Goal: Navigation & Orientation: Find specific page/section

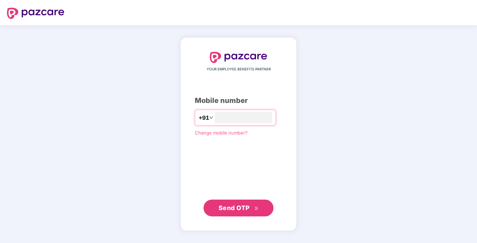
type input "**********"
click at [243, 209] on span "Send OTP" at bounding box center [234, 207] width 31 height 7
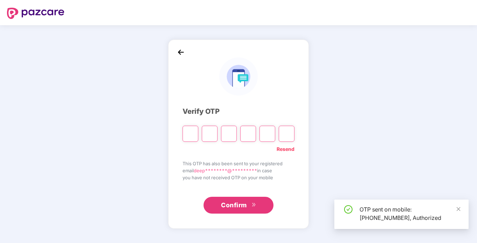
click at [193, 137] on input "Please enter verification code. Digit 1" at bounding box center [191, 134] width 16 height 16
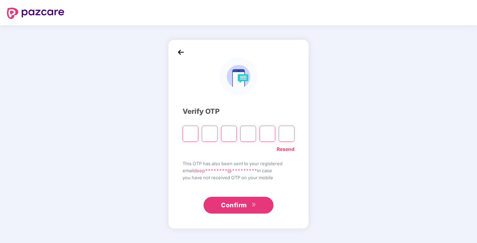
type input "*"
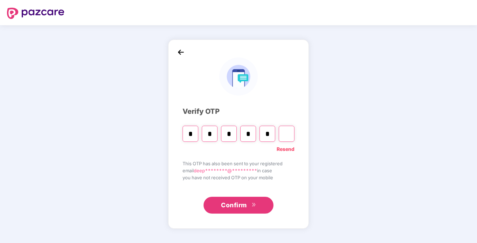
type input "*"
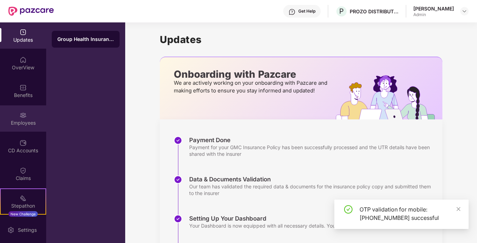
click at [29, 116] on div "Employees" at bounding box center [23, 118] width 46 height 26
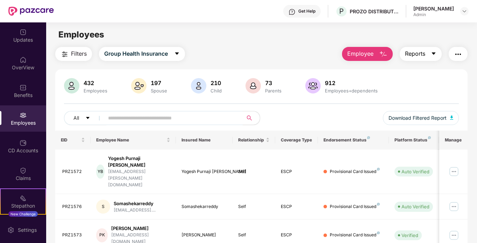
click at [421, 53] on span "Reports" at bounding box center [415, 53] width 20 height 9
click at [454, 57] on button "button" at bounding box center [458, 54] width 19 height 14
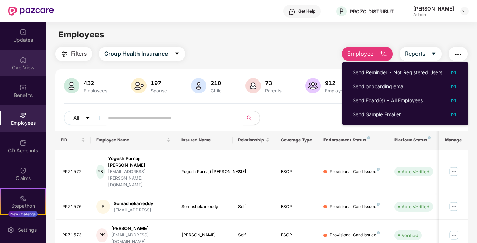
click at [22, 55] on div "OverView" at bounding box center [23, 63] width 46 height 26
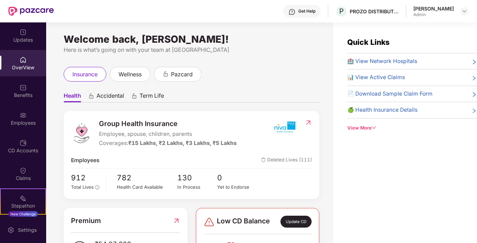
click at [421, 61] on div "🏥 View Network Hospitals" at bounding box center [412, 61] width 130 height 8
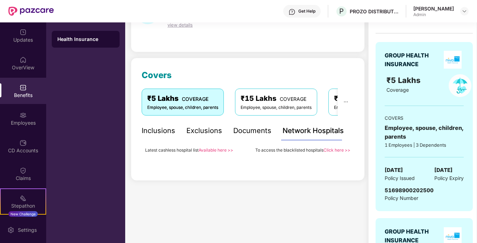
scroll to position [56, 0]
click at [214, 149] on link "Available here >>" at bounding box center [216, 149] width 35 height 5
